Goal: Task Accomplishment & Management: Complete application form

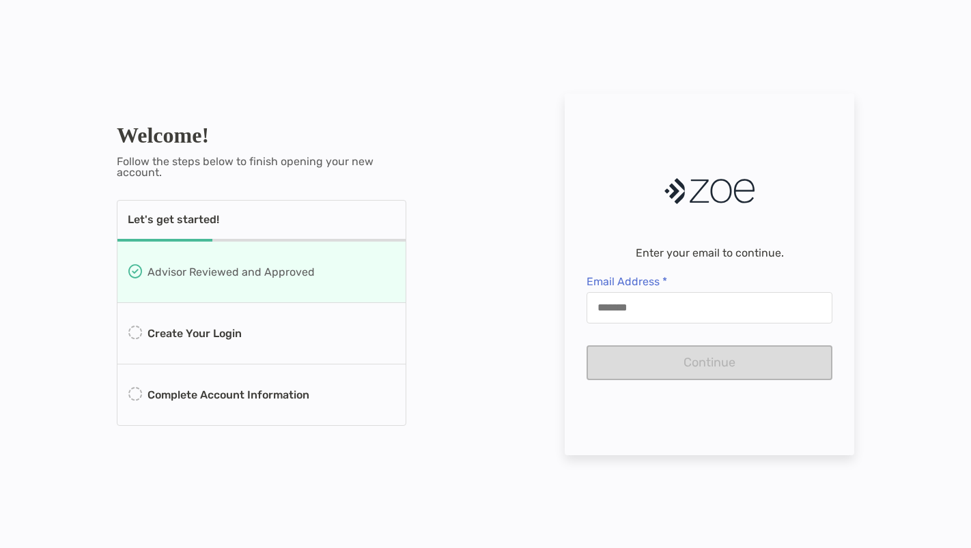
click at [629, 312] on input "Email Address *" at bounding box center [709, 308] width 244 height 12
type input "**********"
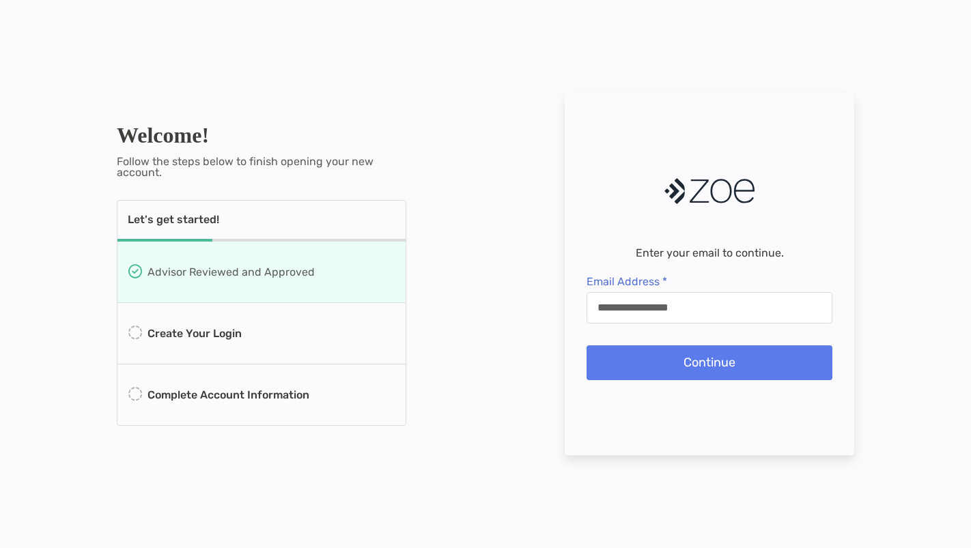
click at [645, 363] on button "Continue" at bounding box center [709, 362] width 246 height 35
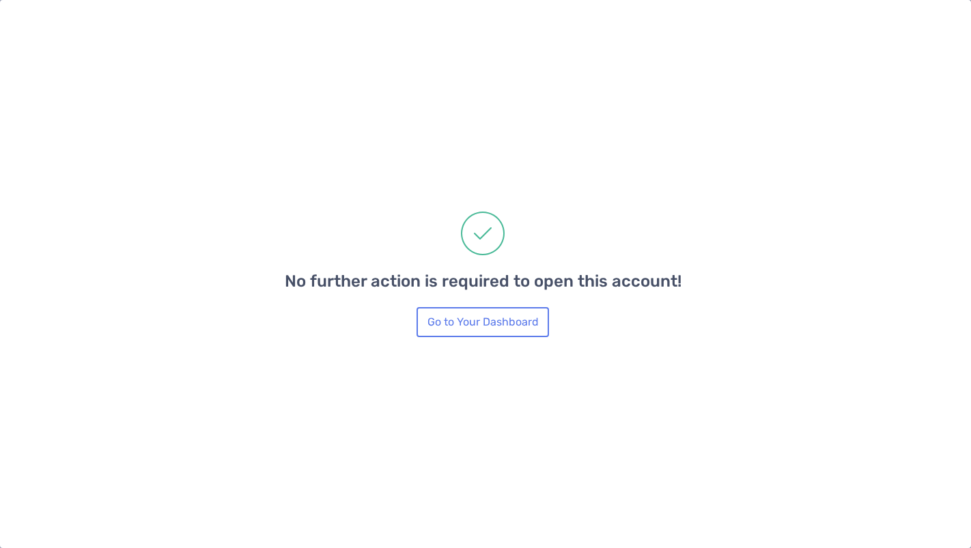
click at [468, 329] on button "Go to Your Dashboard" at bounding box center [482, 322] width 132 height 30
